Goal: Information Seeking & Learning: Learn about a topic

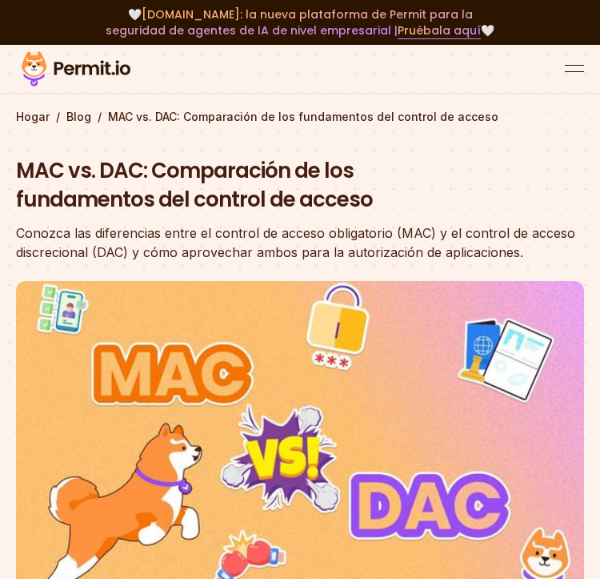
click at [408, 186] on div "MAC vs. DAC: Comparación de los fundamentos del control de acceso Conozca las d…" at bounding box center [300, 210] width 568 height 106
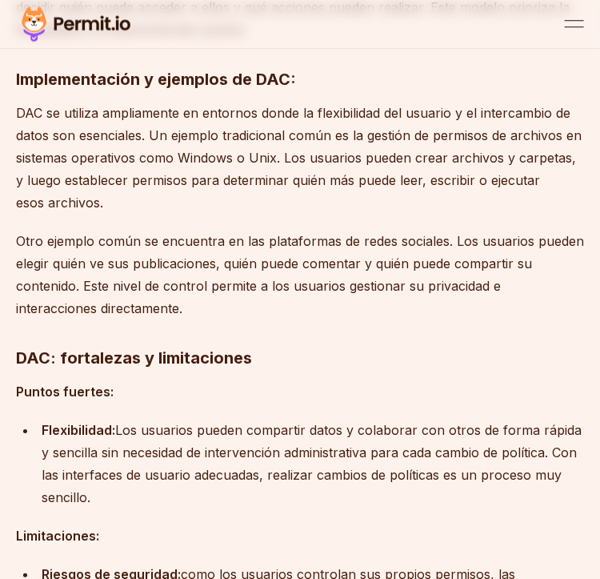
scroll to position [2630, 0]
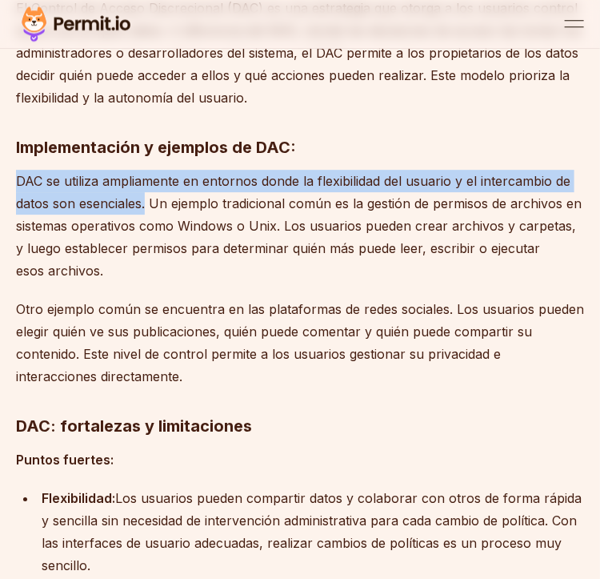
drag, startPoint x: 16, startPoint y: 142, endPoint x: 145, endPoint y: 167, distance: 131.4
click at [145, 173] on font "DAC se utiliza ampliamente en entornos donde la flexibilidad del usuario y el i…" at bounding box center [299, 226] width 566 height 106
copy font "DAC se utiliza ampliamente en entornos donde la flexibilidad del usuario y el i…"
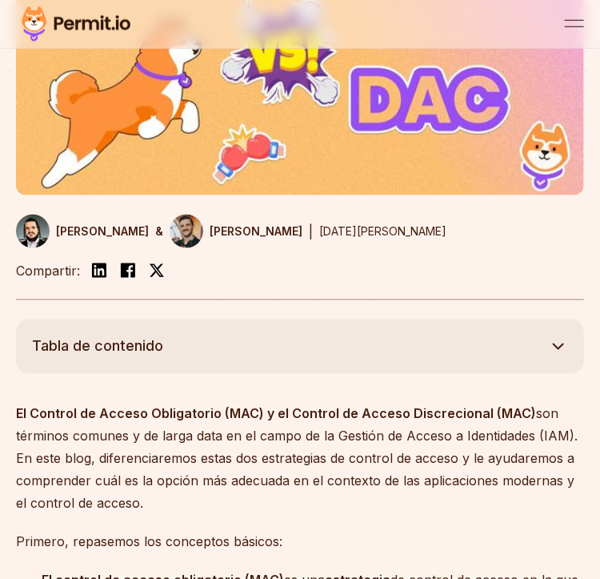
scroll to position [0, 0]
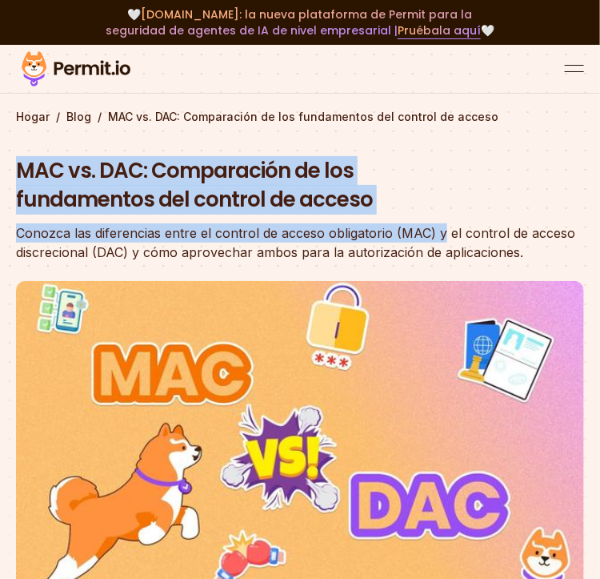
drag, startPoint x: 14, startPoint y: 158, endPoint x: 439, endPoint y: 218, distance: 428.3
click at [439, 218] on section "Hogar / Blog / MAC vs. DAC: Comparación de los fundamentos del control de acces…" at bounding box center [300, 385] width 600 height 680
click at [419, 199] on h1 "MAC vs. DAC: Comparación de los fundamentos del control de acceso" at bounding box center [300, 186] width 568 height 58
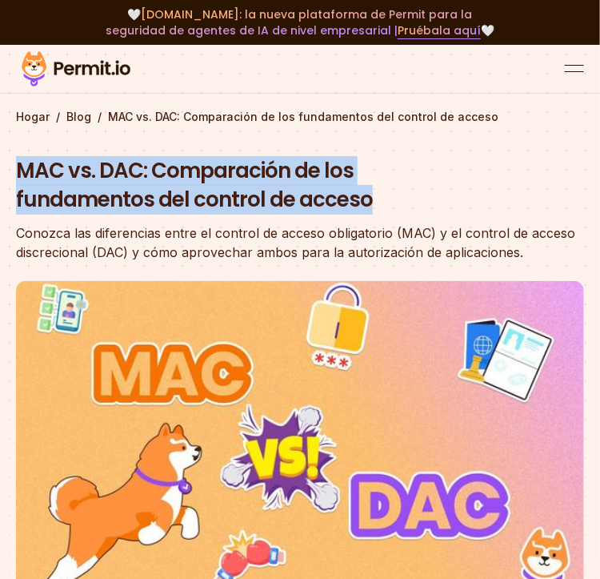
drag, startPoint x: 387, startPoint y: 199, endPoint x: 4, endPoint y: 163, distance: 384.2
click at [4, 163] on section "Hogar / Blog / MAC vs. DAC: Comparación de los fundamentos del control de acces…" at bounding box center [300, 385] width 600 height 680
copy font "MAC vs. DAC: Comparación de los fundamentos del control de acceso"
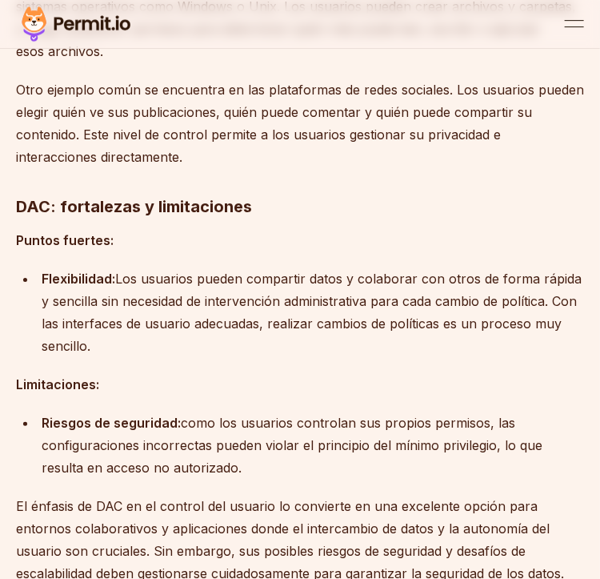
scroll to position [2842, 0]
